Goal: Navigation & Orientation: Find specific page/section

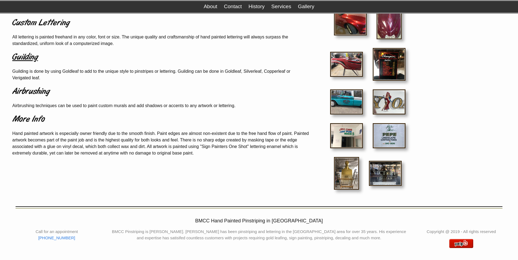
scroll to position [86, 0]
click at [301, 8] on link "Gallery" at bounding box center [306, 7] width 16 height 6
